Goal: Task Accomplishment & Management: Use online tool/utility

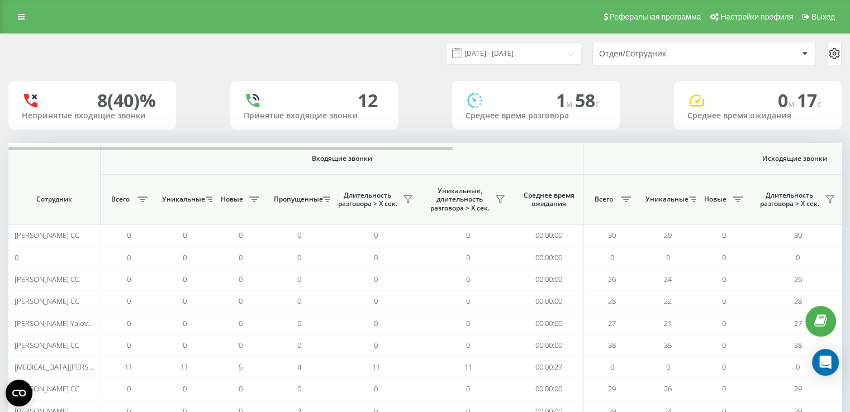
click at [627, 60] on div "Отдел/Сотрудник" at bounding box center [704, 53] width 222 height 22
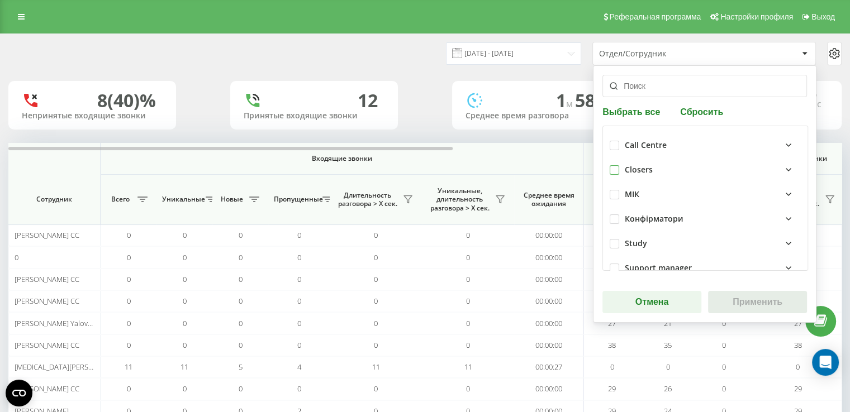
drag, startPoint x: 610, startPoint y: 170, endPoint x: 626, endPoint y: 186, distance: 22.1
click at [610, 165] on label at bounding box center [613, 165] width 9 height 0
checkbox input "true"
click at [731, 301] on button "Применить" at bounding box center [757, 302] width 99 height 22
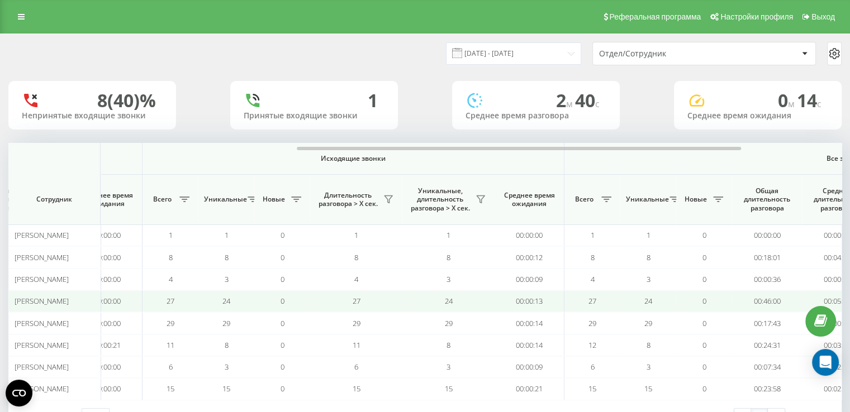
scroll to position [0, 475]
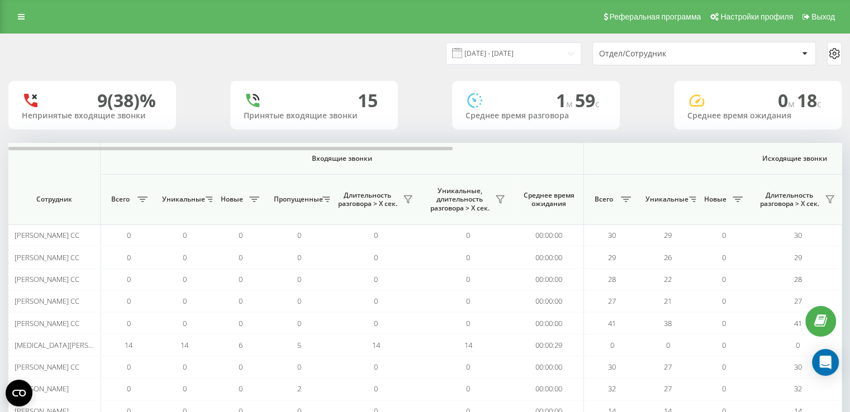
click at [631, 59] on div "Отдел/Сотрудник" at bounding box center [704, 53] width 222 height 22
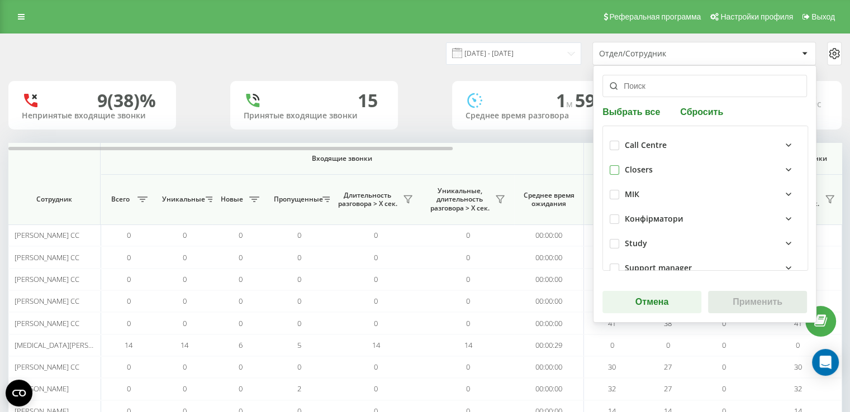
click at [613, 165] on label at bounding box center [613, 165] width 9 height 0
checkbox input "true"
click at [739, 313] on div "Выбрать все Сбросить Call Centre Closers МІК Конфірматори Study Support manager…" at bounding box center [704, 194] width 223 height 258
click at [733, 306] on button "Применить" at bounding box center [757, 302] width 99 height 22
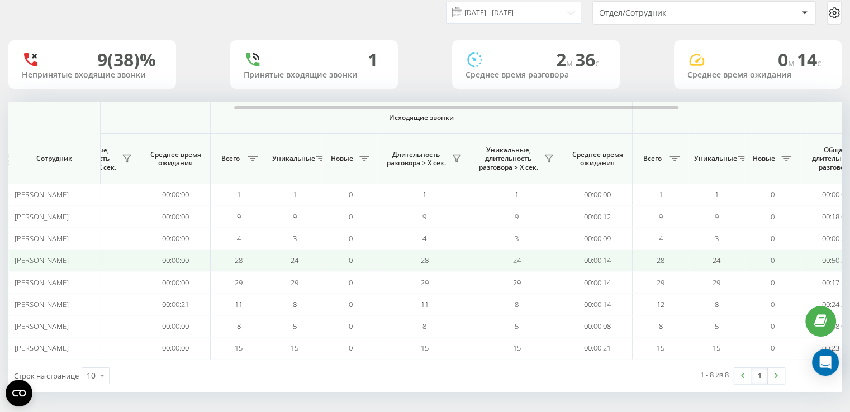
scroll to position [0, 441]
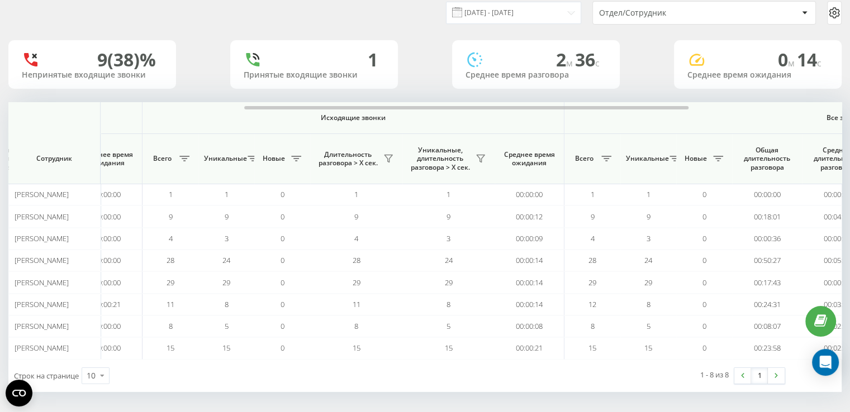
drag, startPoint x: 0, startPoint y: 351, endPoint x: 1, endPoint y: 346, distance: 5.6
click at [0, 351] on div "21.08.2025 - 21.08.2025 Отдел/Сотрудник 9 (38)% Непринятые входящие звонки 1 Пр…" at bounding box center [425, 204] width 850 height 422
